Goal: Entertainment & Leisure: Consume media (video, audio)

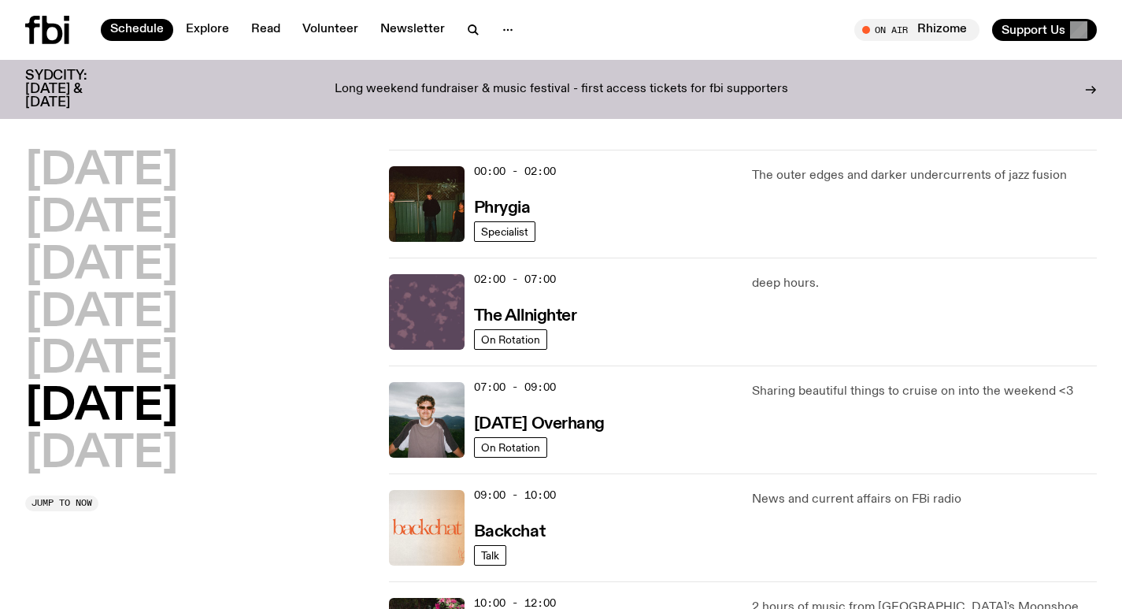
click at [437, 295] on img at bounding box center [427, 312] width 76 height 76
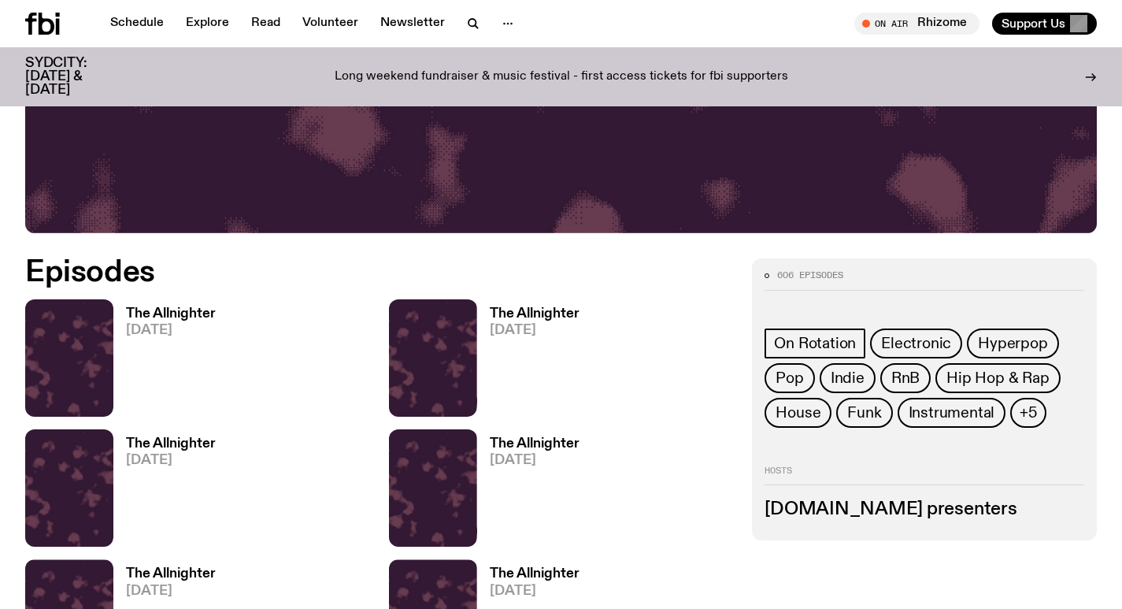
scroll to position [621, 0]
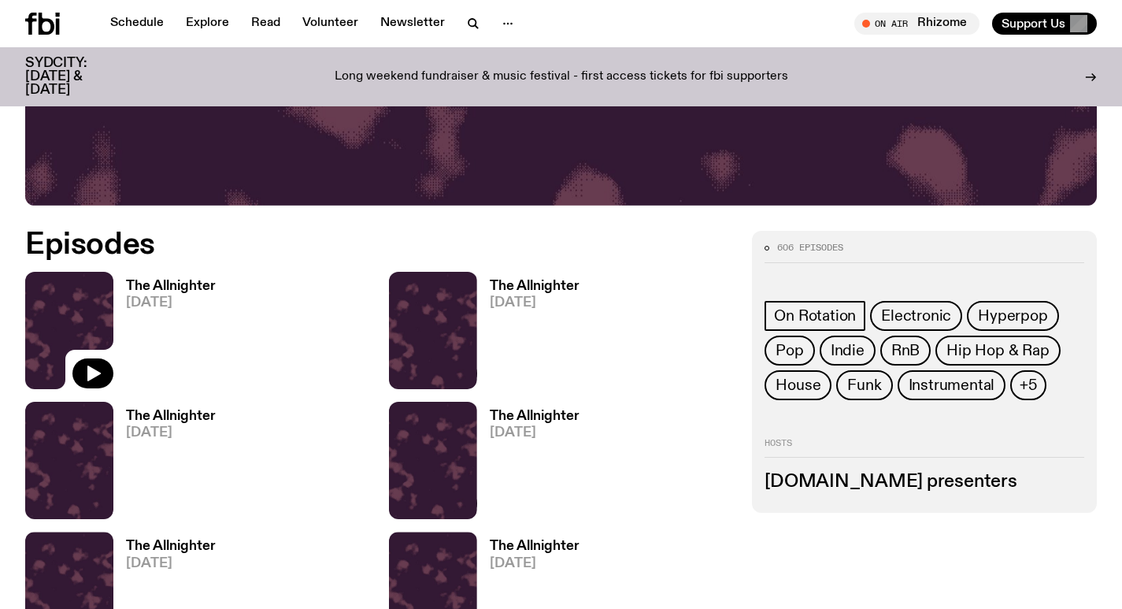
click at [83, 302] on img at bounding box center [69, 330] width 88 height 117
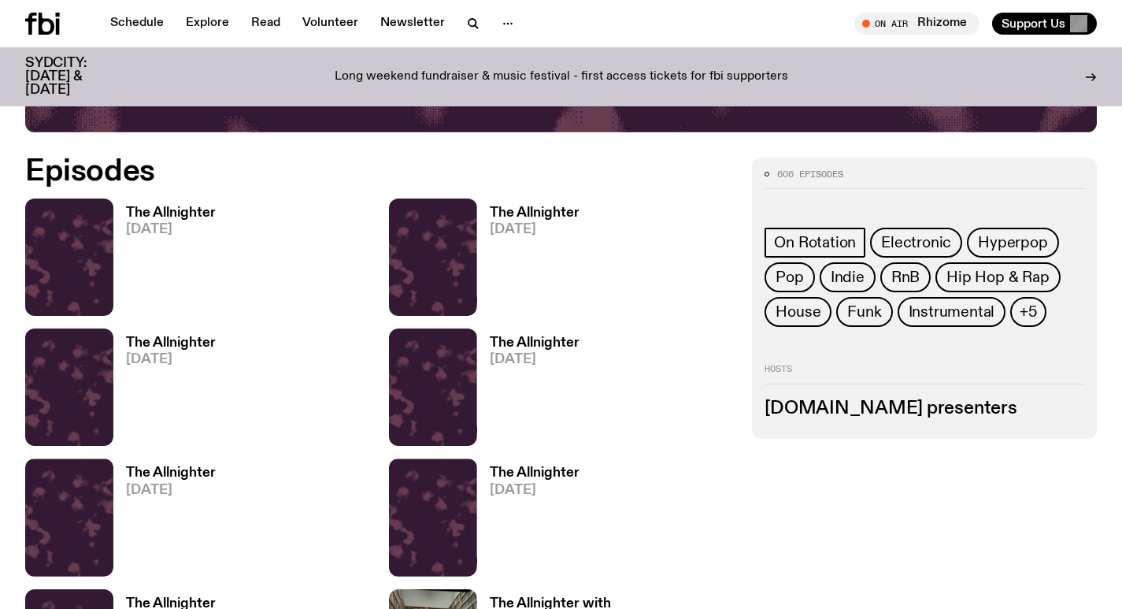
scroll to position [636, 0]
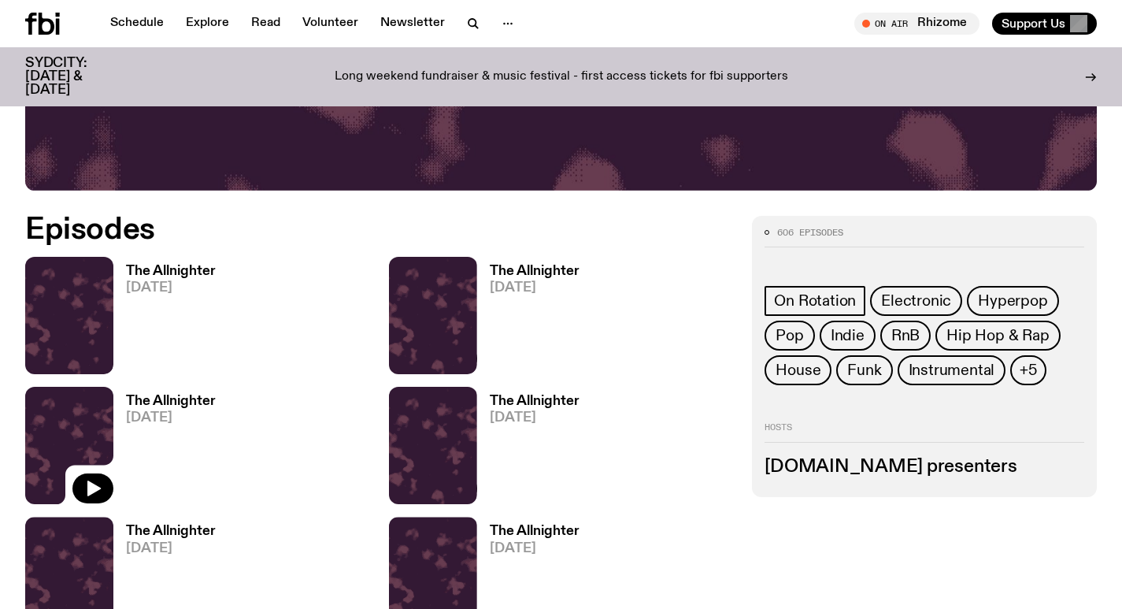
click at [65, 424] on img at bounding box center [69, 445] width 88 height 117
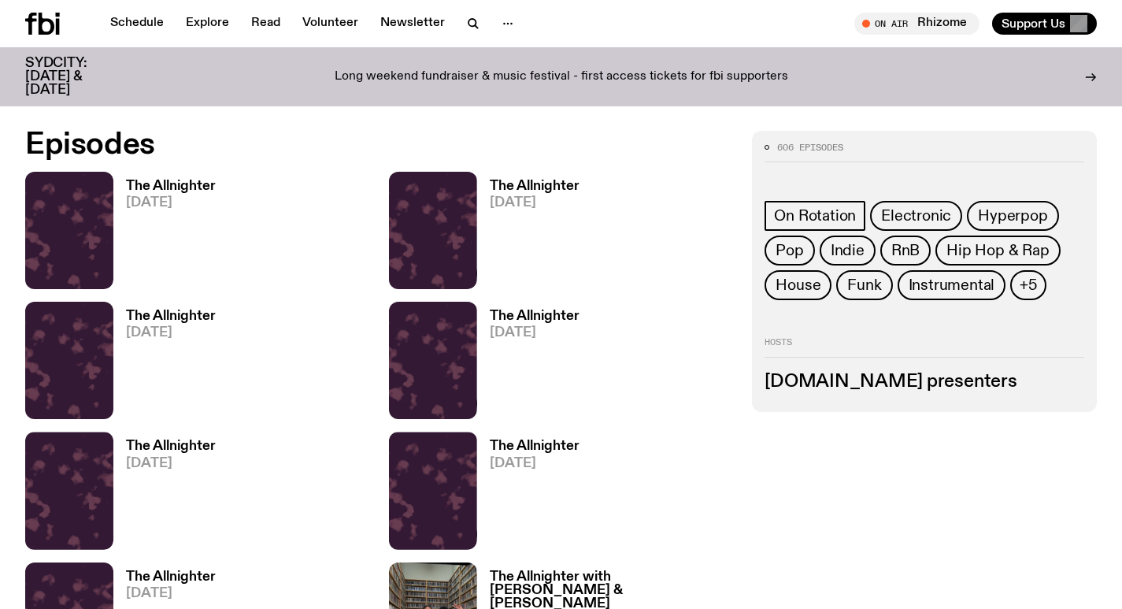
scroll to position [697, 0]
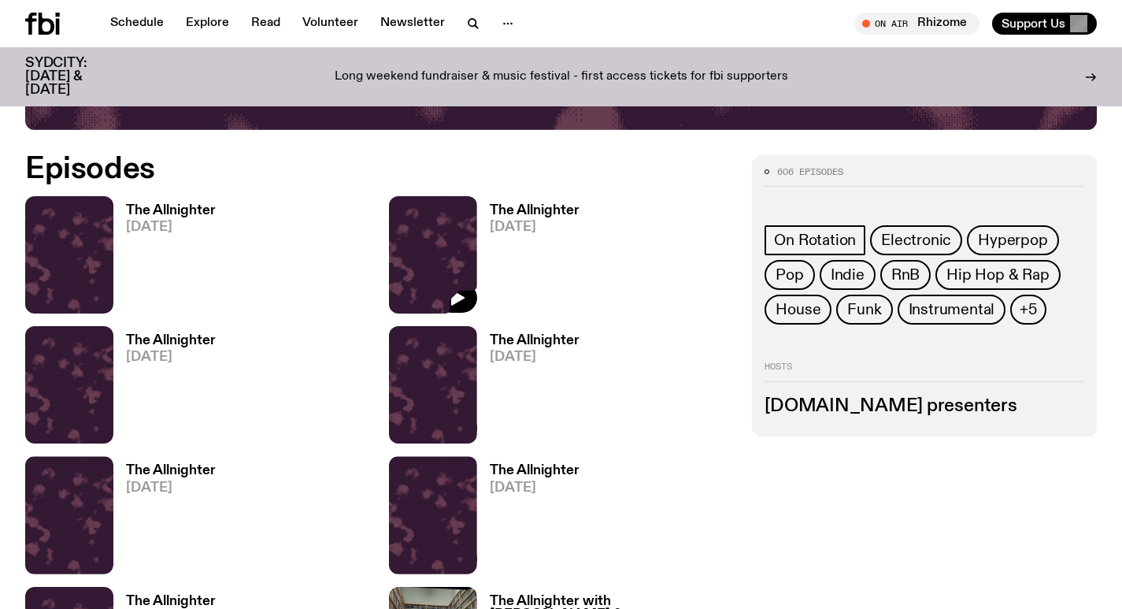
click at [437, 249] on img at bounding box center [433, 254] width 88 height 117
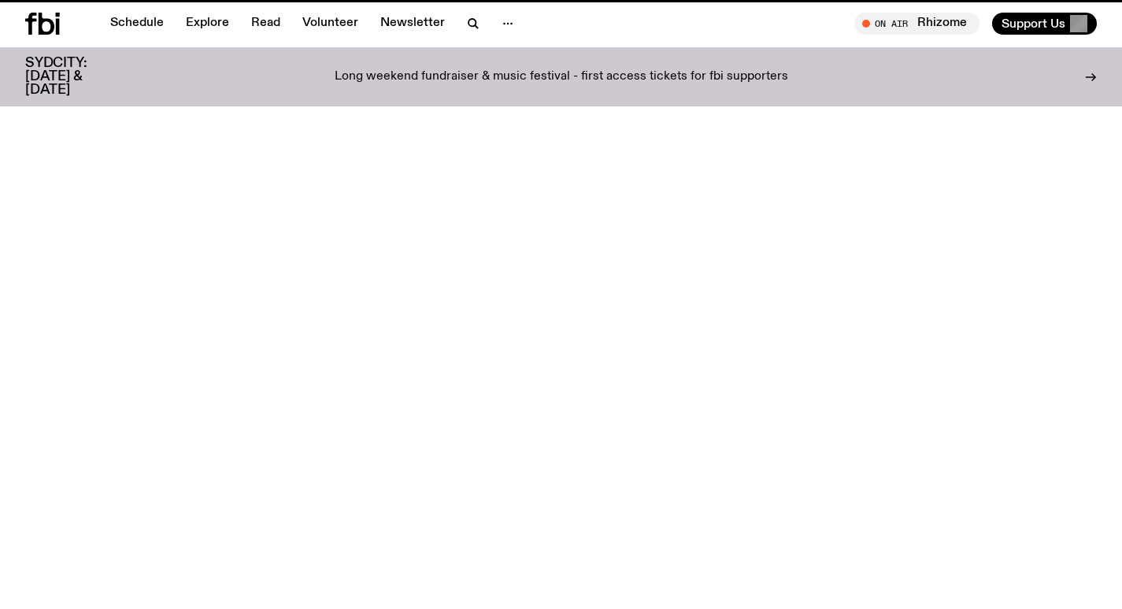
scroll to position [684, 0]
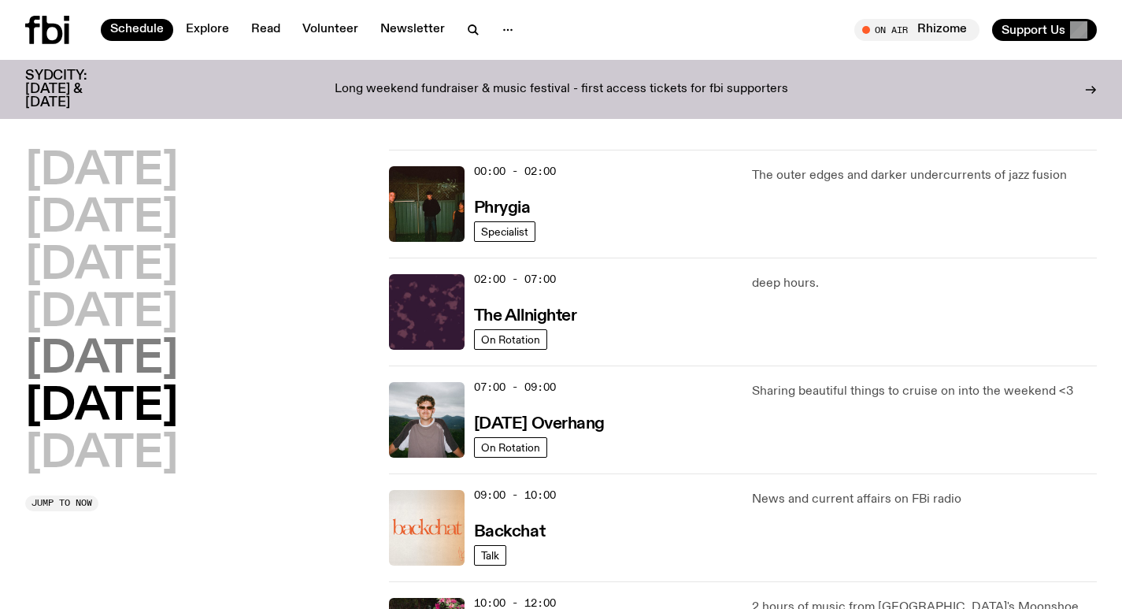
click at [126, 356] on h2 "[DATE]" at bounding box center [101, 360] width 153 height 44
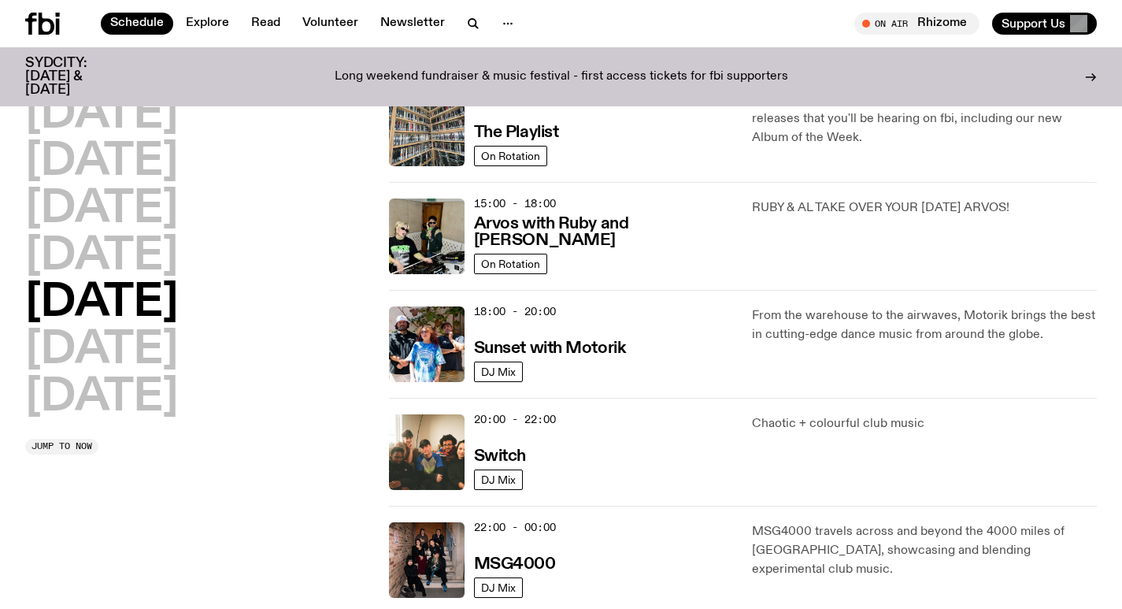
scroll to position [516, 0]
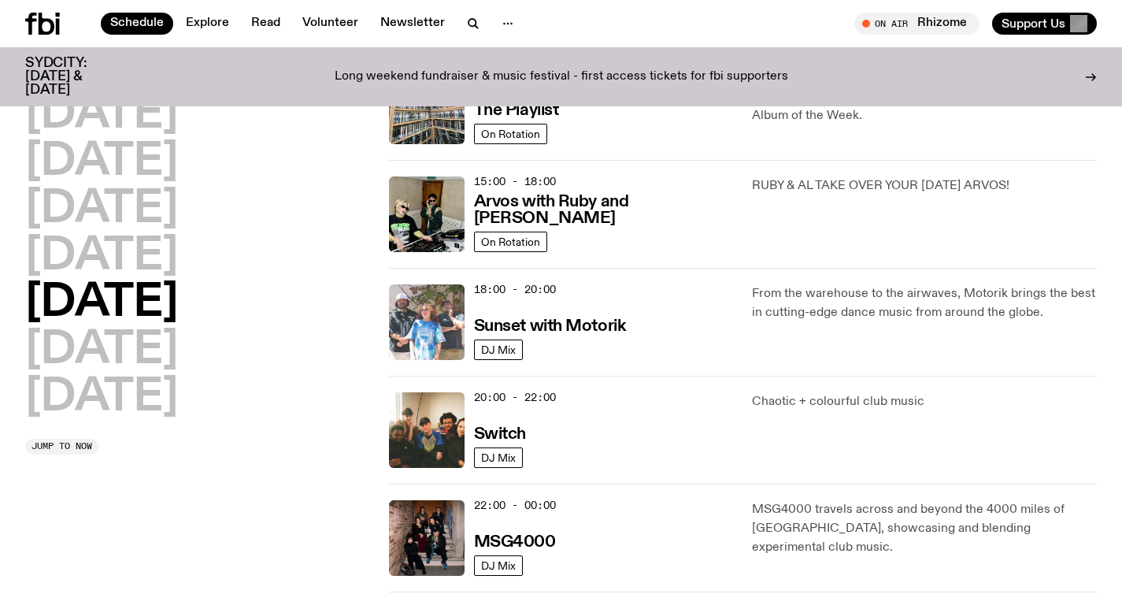
click at [420, 319] on img at bounding box center [427, 322] width 76 height 76
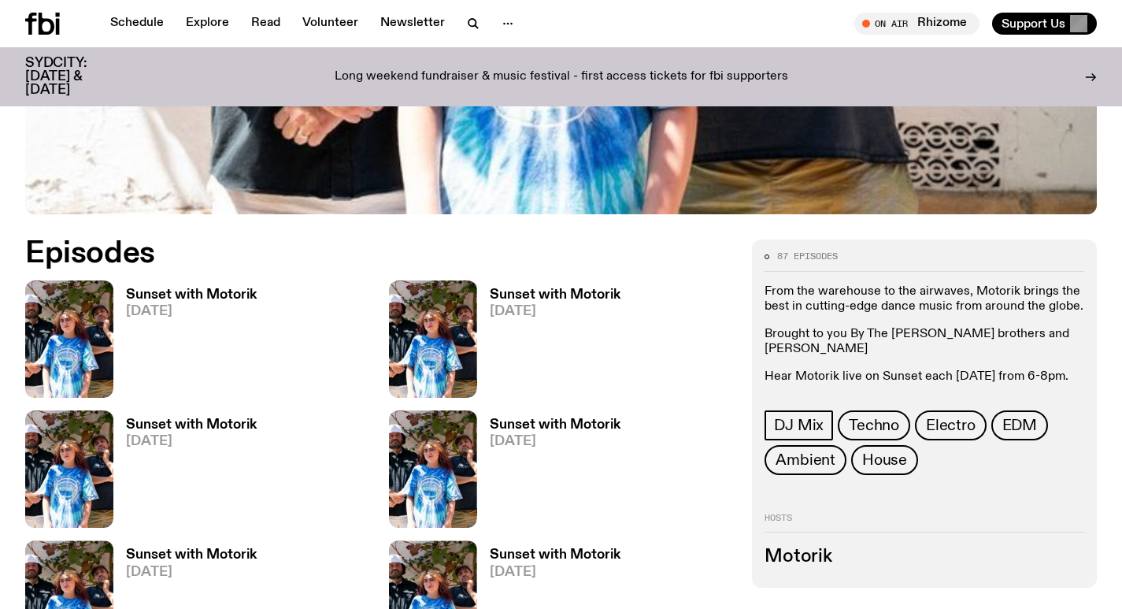
scroll to position [618, 0]
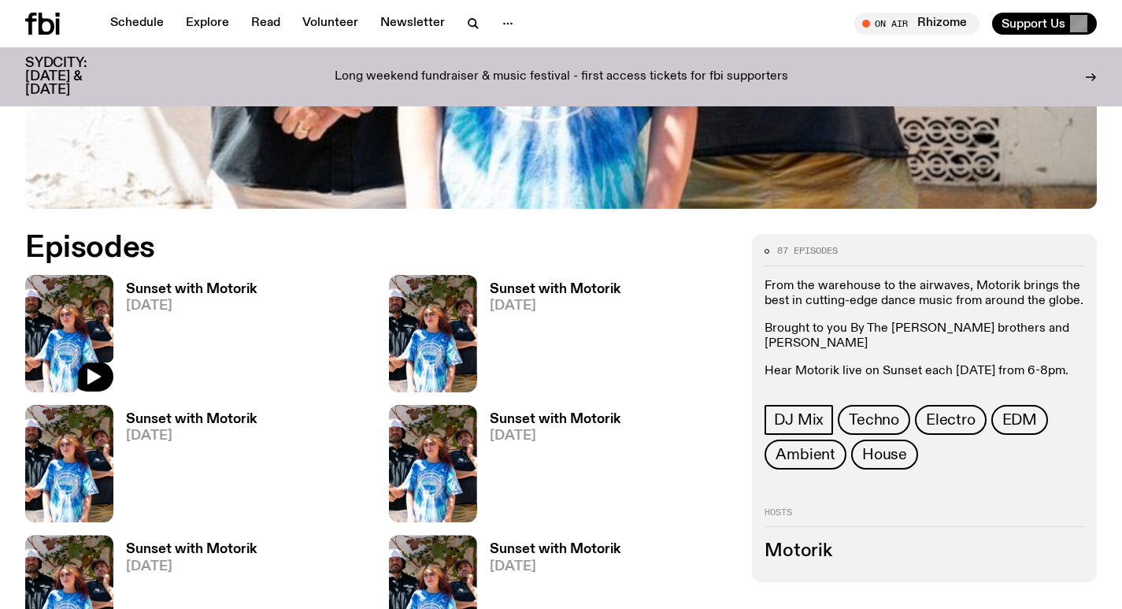
click at [99, 316] on img at bounding box center [69, 333] width 88 height 117
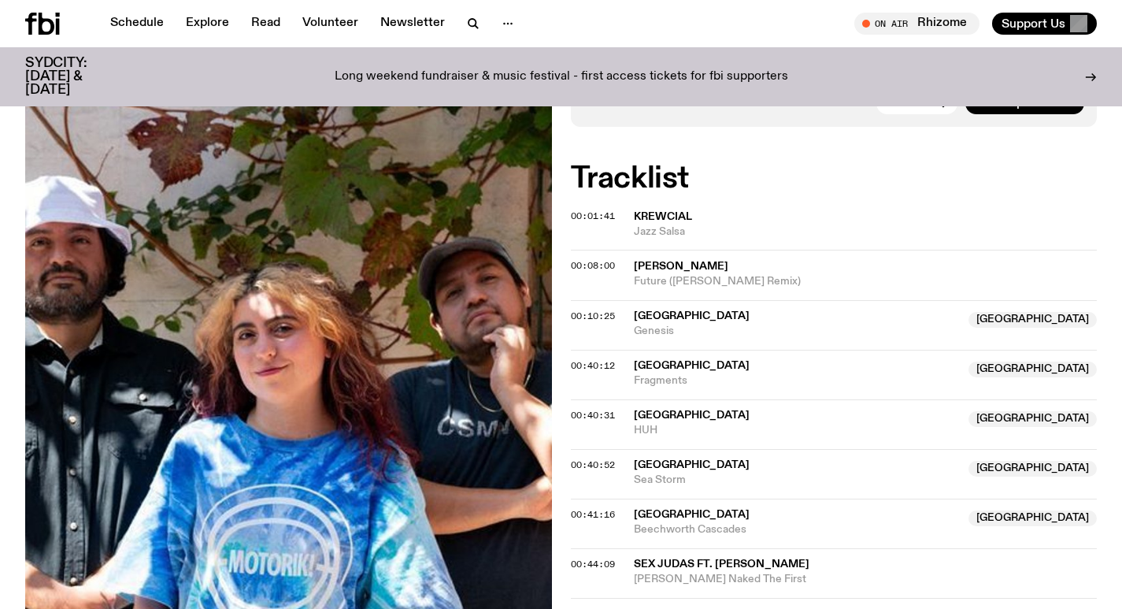
scroll to position [460, 0]
